Goal: Transaction & Acquisition: Purchase product/service

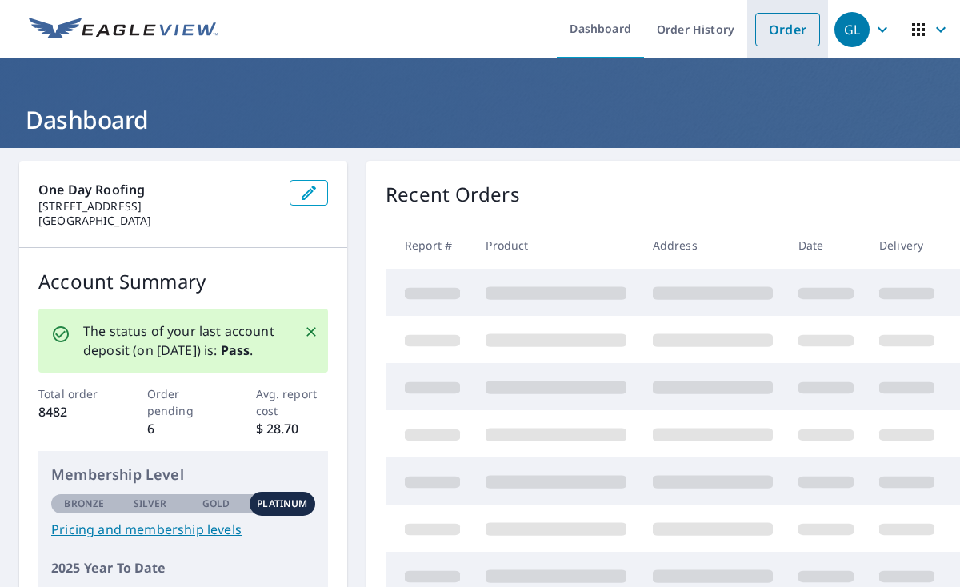
click at [779, 31] on link "Order" at bounding box center [787, 30] width 65 height 34
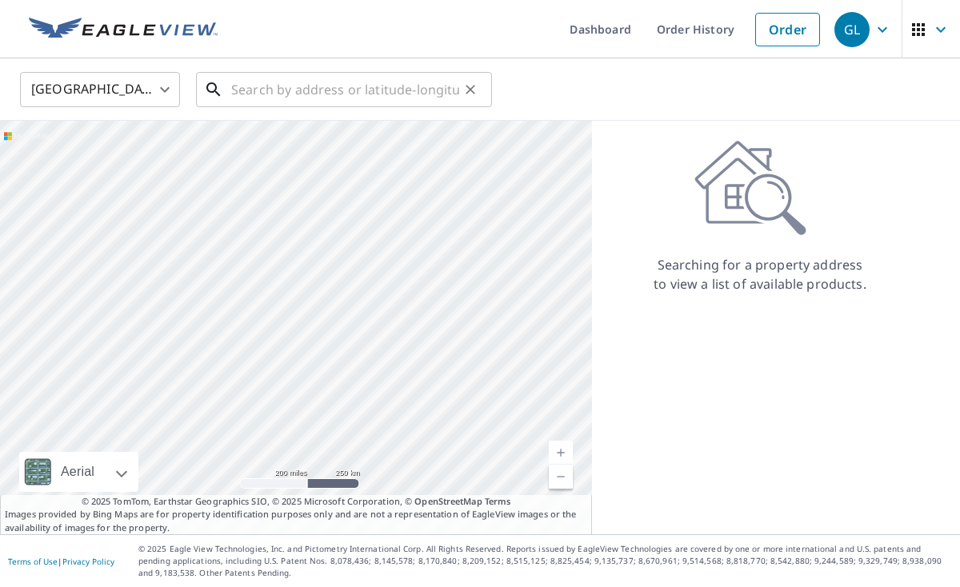
click at [266, 94] on input "text" at bounding box center [345, 89] width 228 height 45
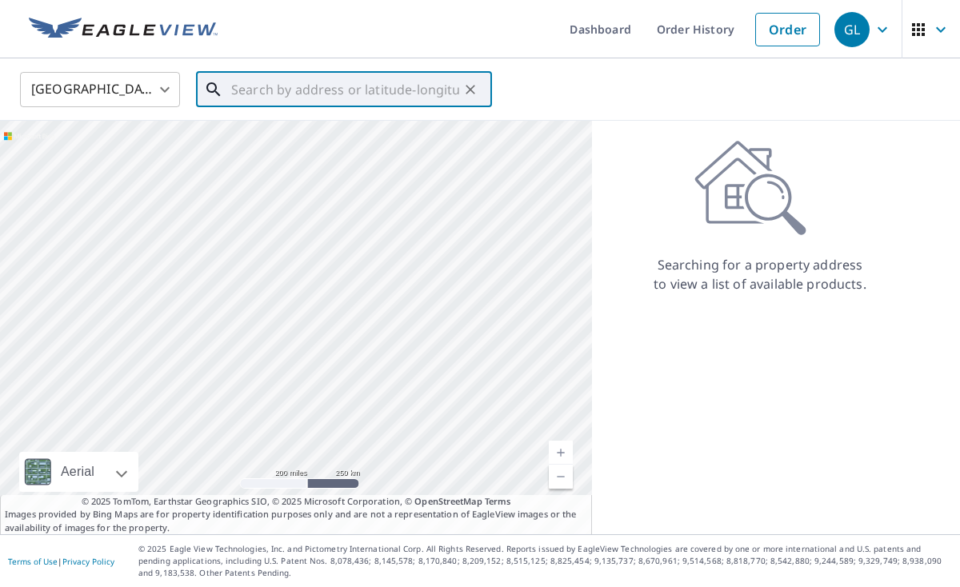
paste input "[STREET_ADDRESS][PERSON_NAME]"
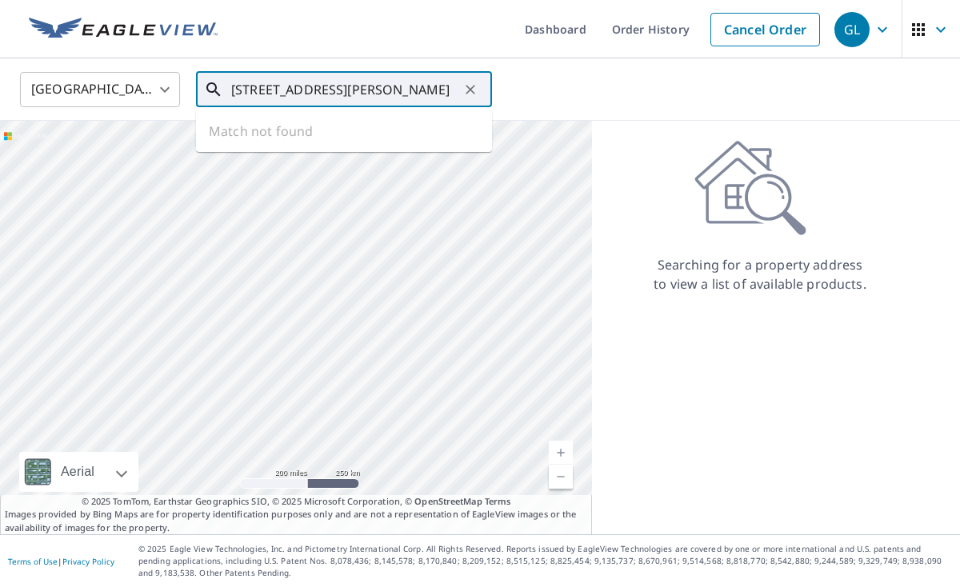
type input "[STREET_ADDRESS][PERSON_NAME]"
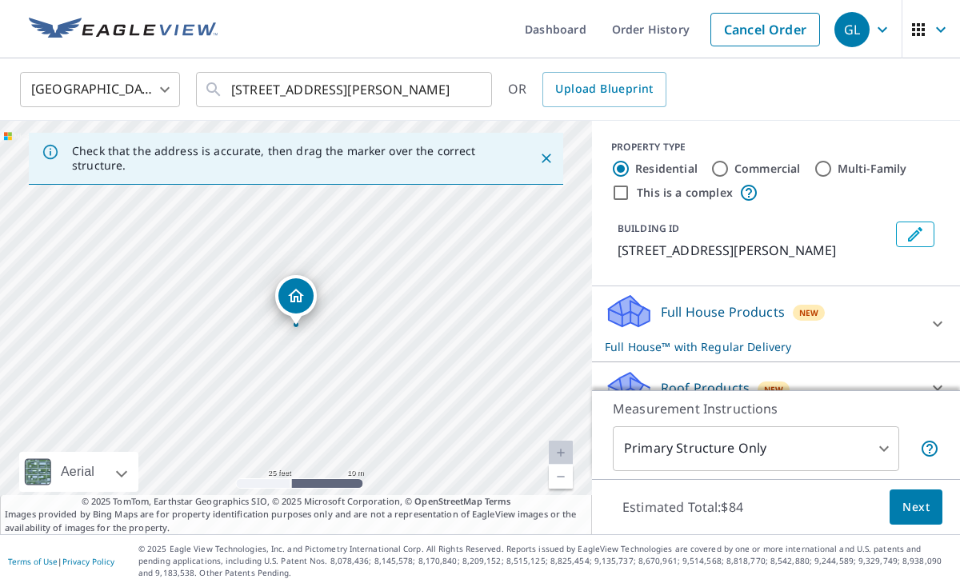
scroll to position [90, 0]
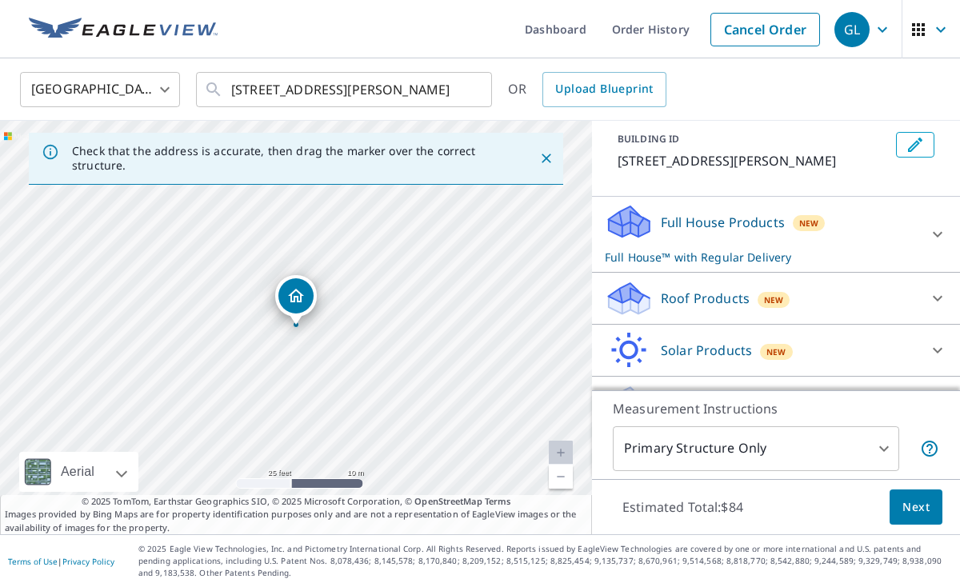
drag, startPoint x: 891, startPoint y: 301, endPoint x: 721, endPoint y: 319, distance: 170.6
click at [890, 301] on div "Roof Products New" at bounding box center [762, 299] width 314 height 38
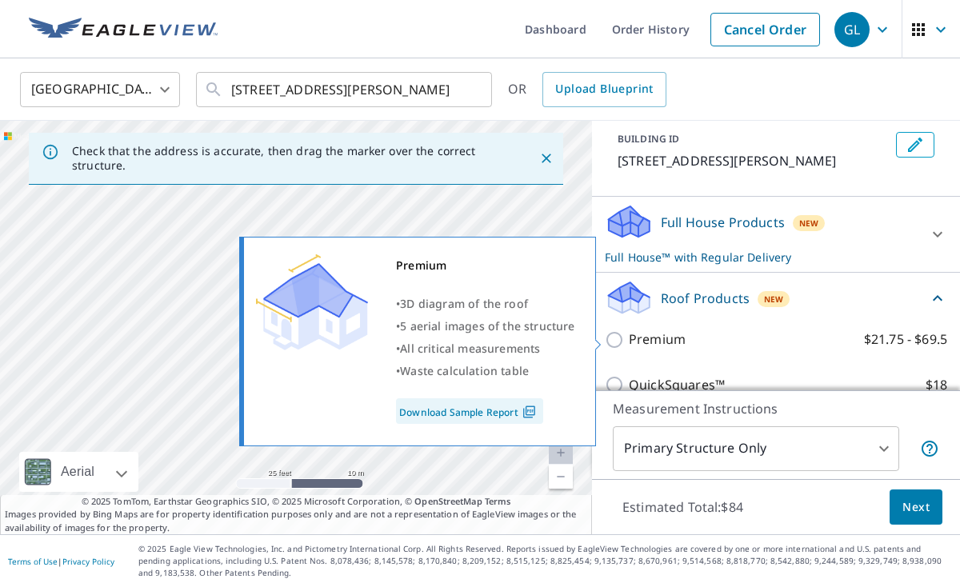
click at [606, 336] on input "Premium $21.75 - $69.5" at bounding box center [617, 339] width 24 height 19
checkbox input "true"
checkbox input "false"
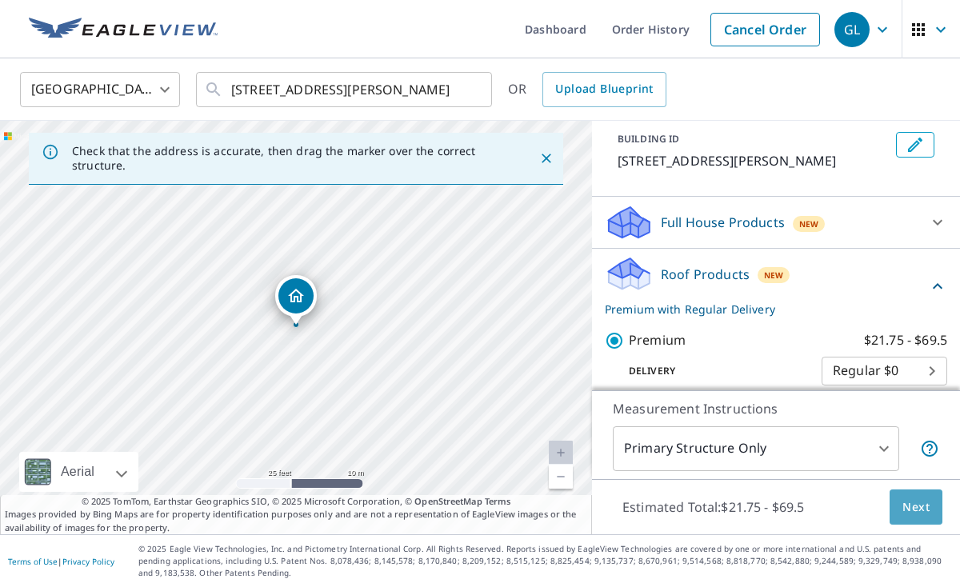
click at [909, 498] on span "Next" at bounding box center [916, 508] width 27 height 20
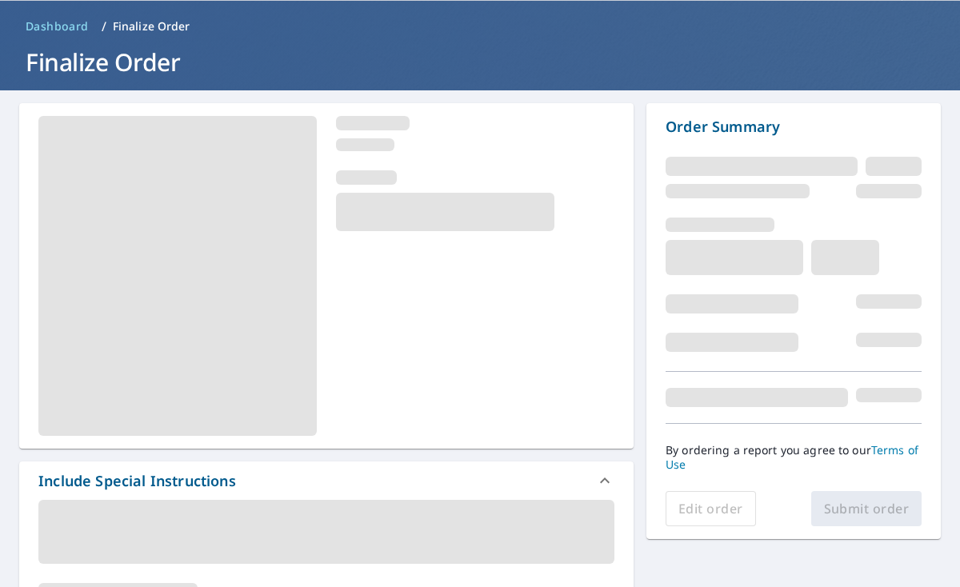
scroll to position [61, 0]
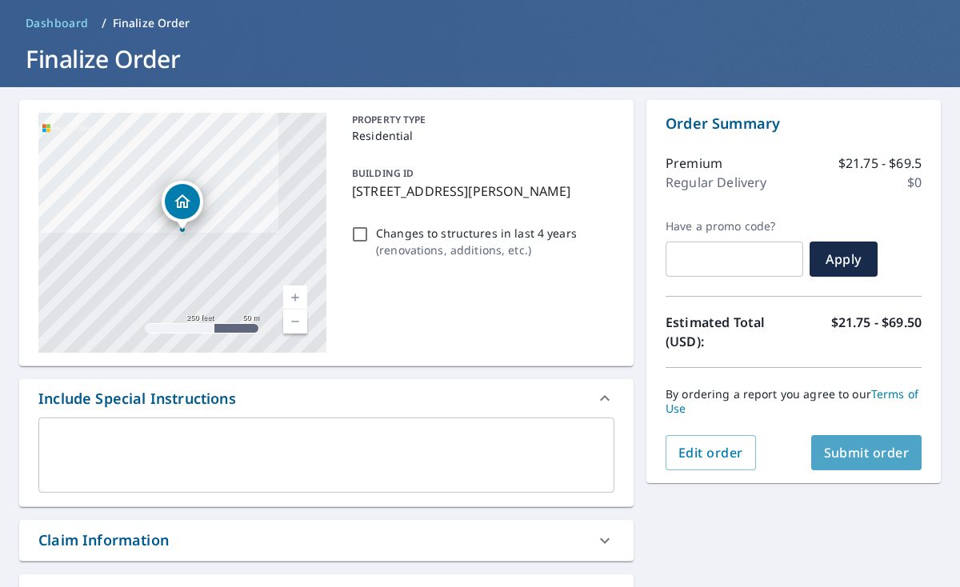
click at [854, 458] on span "Submit order" at bounding box center [867, 453] width 86 height 18
checkbox input "true"
